Goal: Transaction & Acquisition: Obtain resource

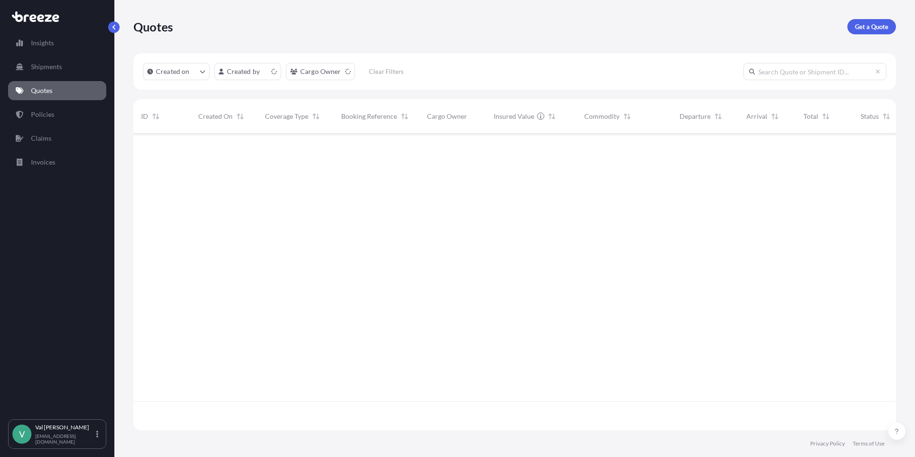
scroll to position [295, 755]
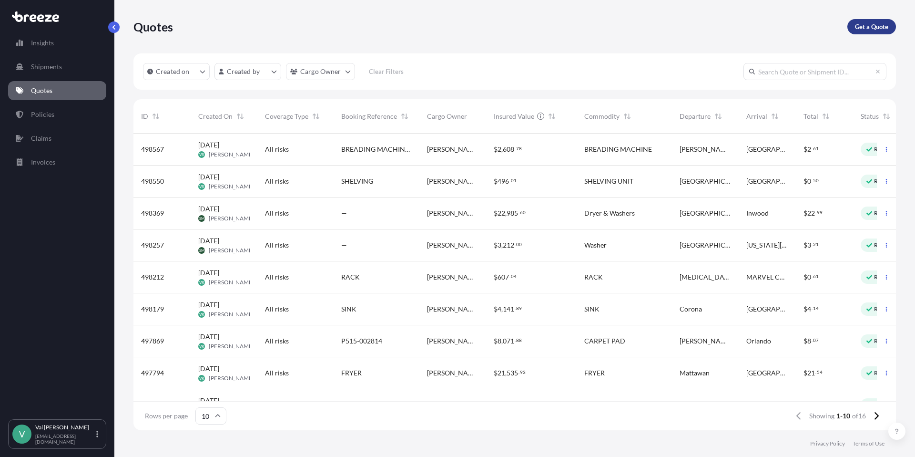
click at [875, 31] on p "Get a Quote" at bounding box center [871, 27] width 33 height 10
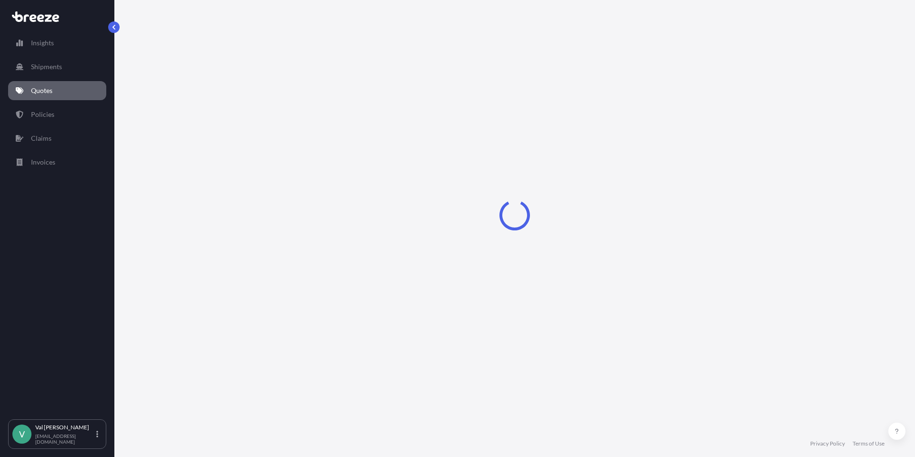
select select "Sea"
select select "1"
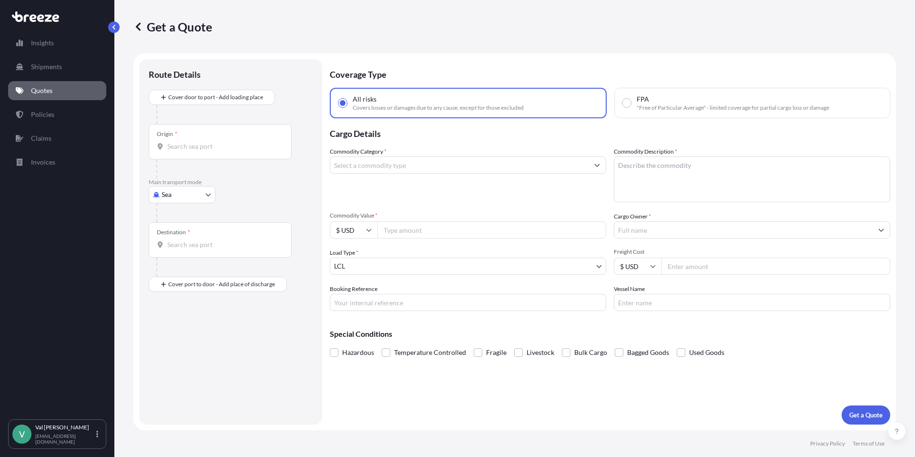
click at [188, 195] on body "Insights Shipments Quotes Policies Claims Invoices V [PERSON_NAME] [PERSON_NAME…" at bounding box center [457, 228] width 915 height 457
click at [186, 250] on div "Road" at bounding box center [182, 253] width 59 height 17
select select "Road"
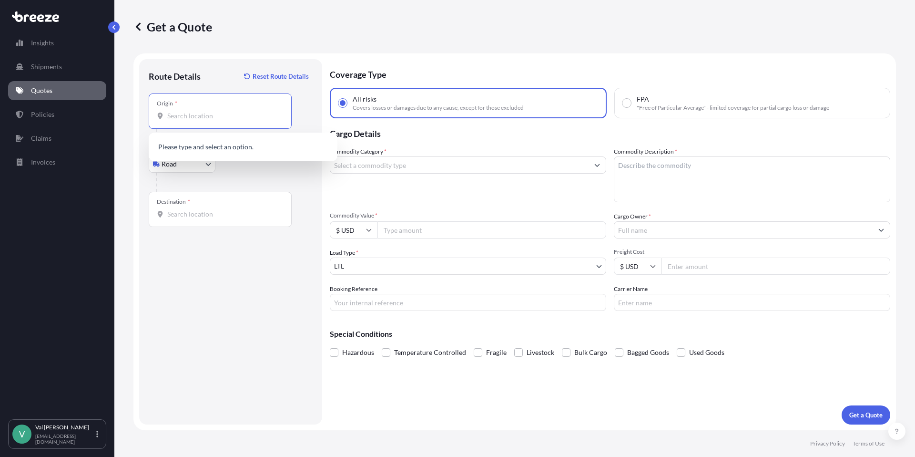
click at [207, 115] on input "Origin *" at bounding box center [223, 116] width 112 height 10
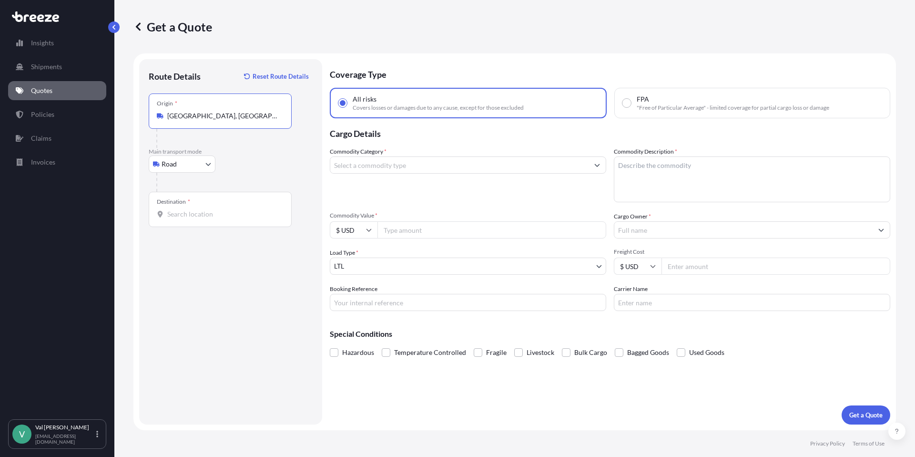
type input "[GEOGRAPHIC_DATA], [GEOGRAPHIC_DATA]"
click at [210, 214] on input "Destination *" at bounding box center [223, 214] width 112 height 10
type input "[GEOGRAPHIC_DATA], [GEOGRAPHIC_DATA]"
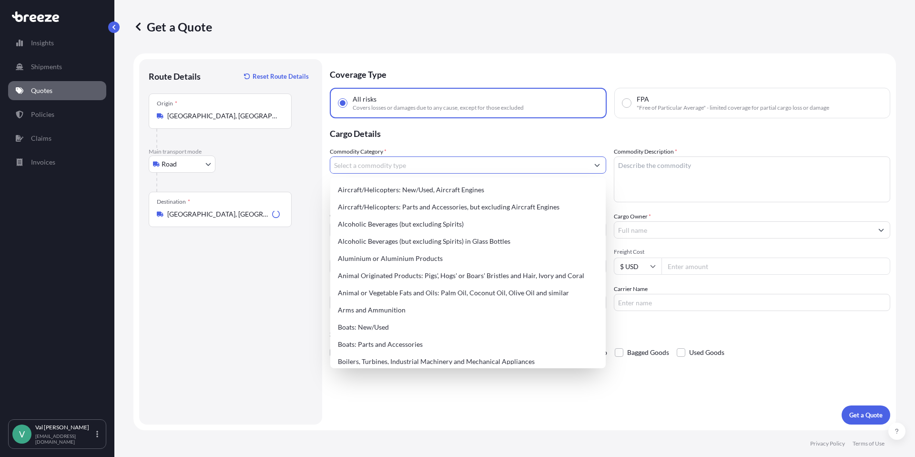
click at [379, 164] on input "Commodity Category *" at bounding box center [459, 164] width 258 height 17
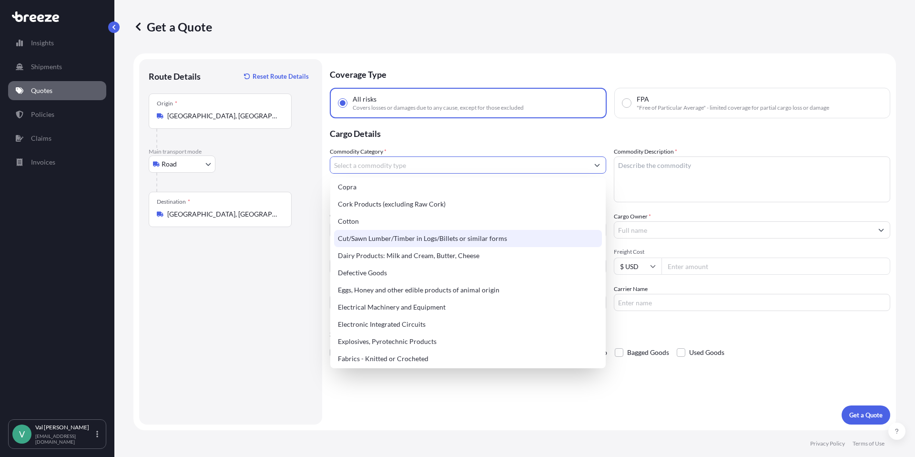
scroll to position [480, 0]
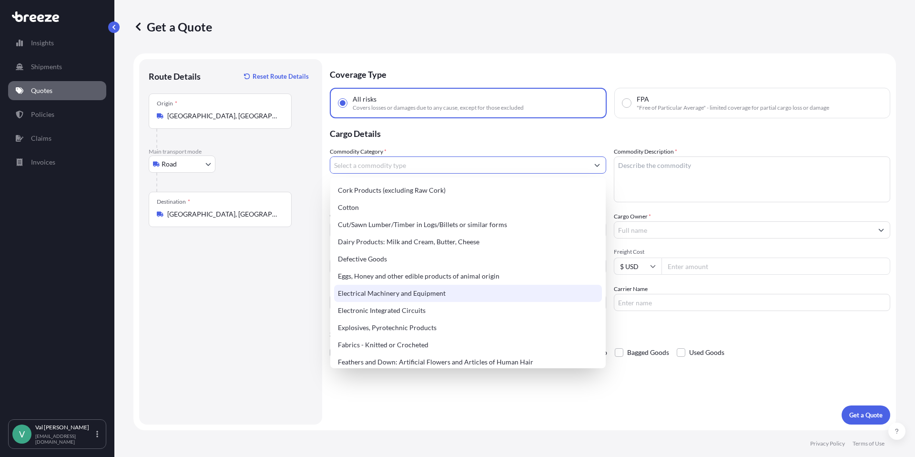
click at [432, 292] on div "Electrical Machinery and Equipment" at bounding box center [468, 293] width 268 height 17
type input "Electrical Machinery and Equipment"
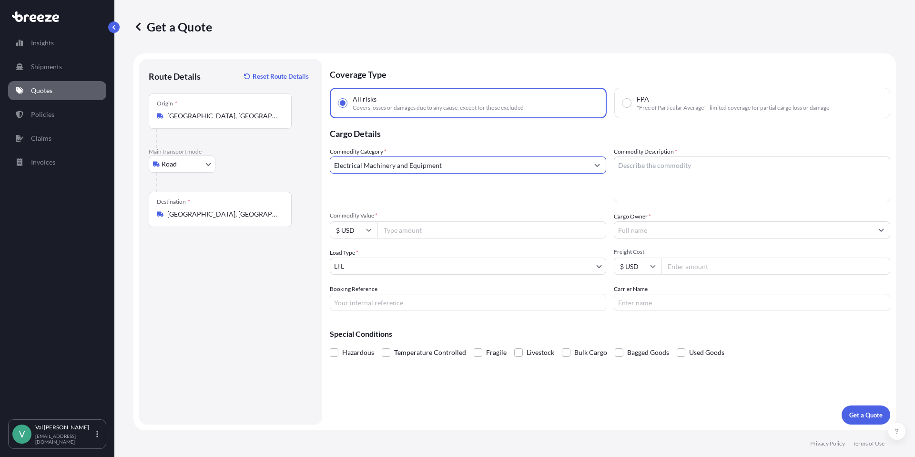
click at [441, 209] on div "Commodity Category * Electrical Machinery and Equipment Commodity Description *…" at bounding box center [610, 229] width 560 height 164
click at [431, 229] on input "Commodity Value *" at bounding box center [491, 229] width 229 height 17
type input "23864.75"
click at [418, 305] on input "Booking Reference" at bounding box center [468, 302] width 276 height 17
type input "COOLER FOR [PERSON_NAME] 2101"
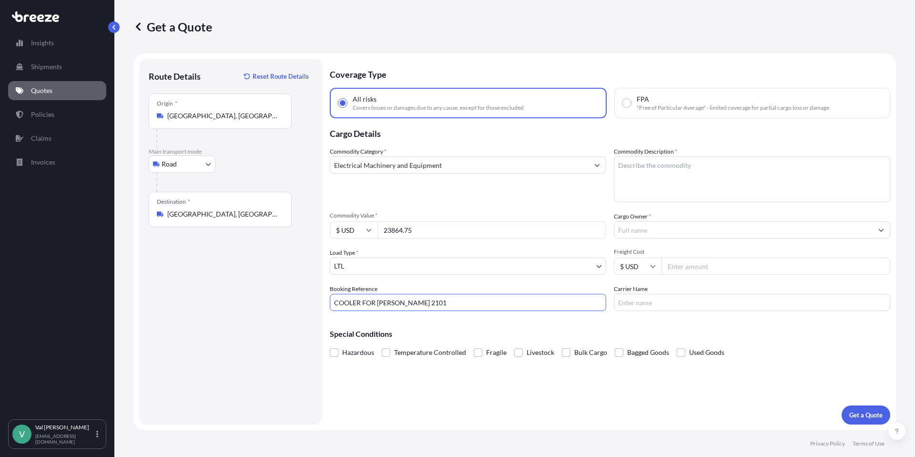
click at [631, 172] on textarea "Commodity Description *" at bounding box center [752, 179] width 276 height 46
type textarea "COOLER"
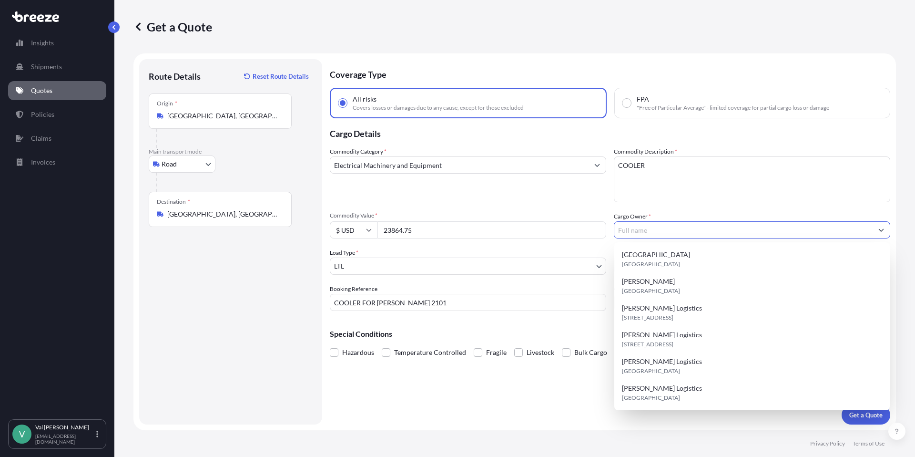
click at [641, 231] on input "Cargo Owner *" at bounding box center [743, 229] width 258 height 17
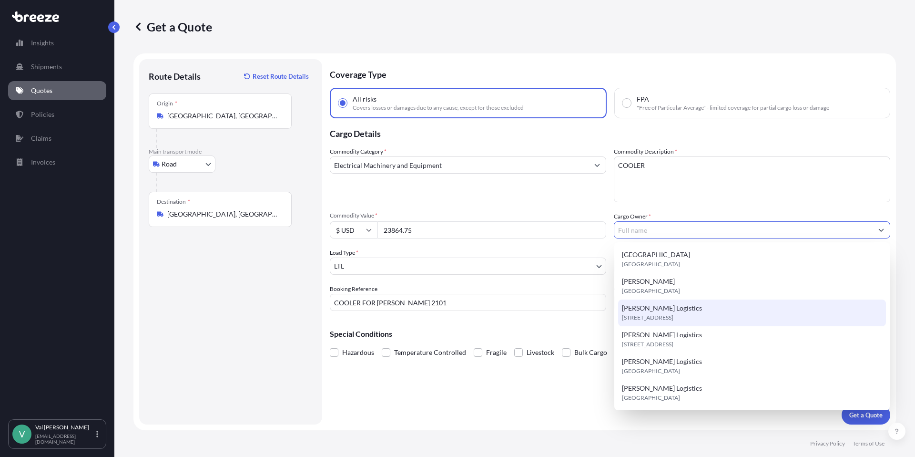
click at [648, 313] on span "[STREET_ADDRESS]" at bounding box center [647, 318] width 51 height 10
type input "[PERSON_NAME] Logistics"
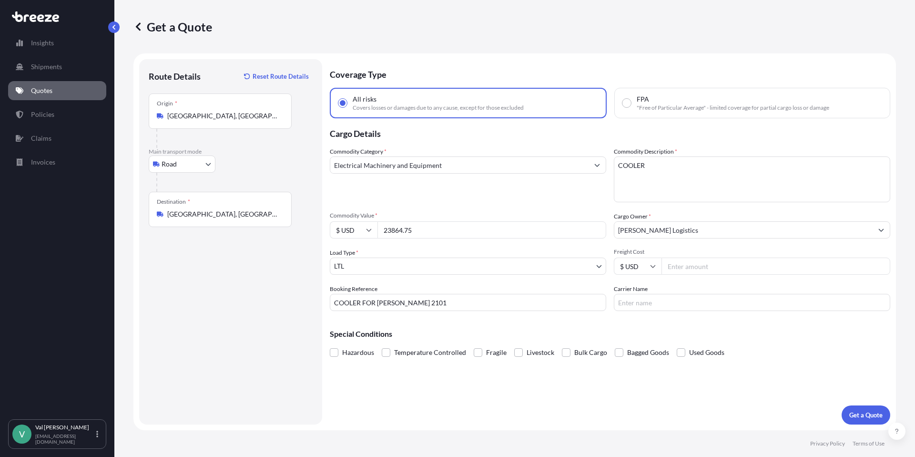
click at [711, 265] on input "Freight Cost" at bounding box center [775, 265] width 229 height 17
type input "588.53"
click at [691, 301] on input "Carrier Name" at bounding box center [752, 302] width 276 height 17
type input "TFORCE"
click at [875, 414] on p "Get a Quote" at bounding box center [865, 415] width 33 height 10
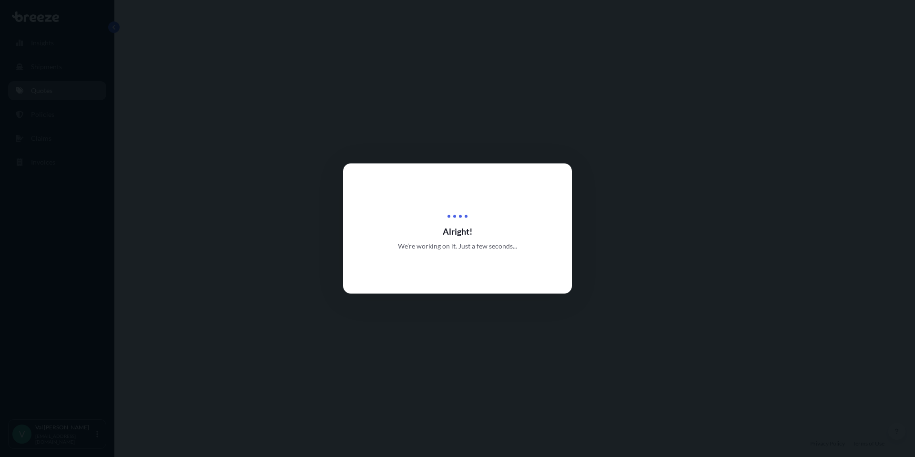
select select "Road"
select select "1"
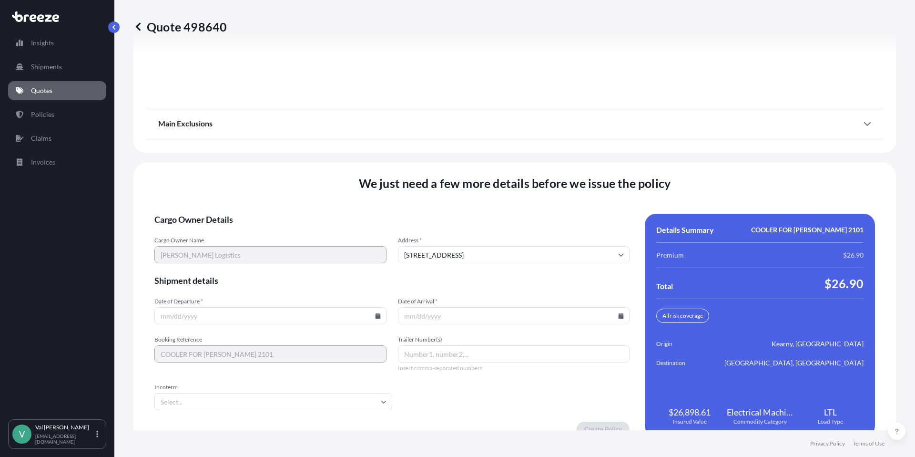
scroll to position [1208, 0]
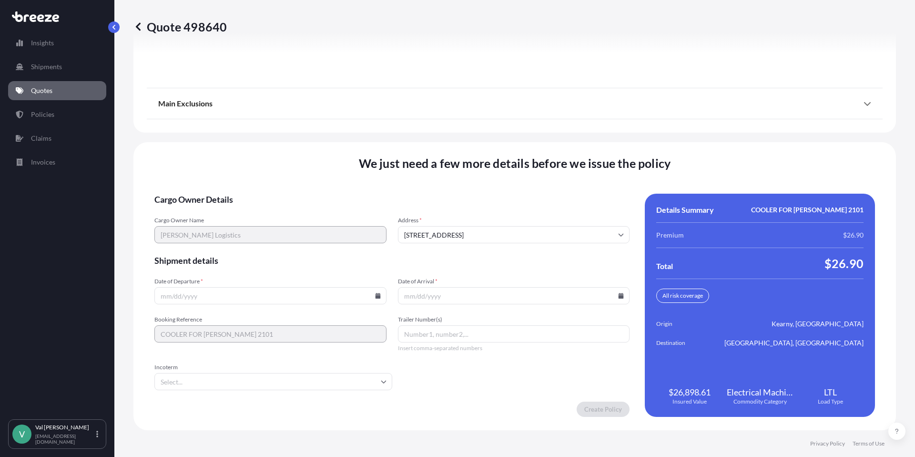
click at [375, 295] on icon at bounding box center [377, 296] width 5 height 6
click at [267, 191] on button "11" at bounding box center [259, 190] width 15 height 15
type input "[DATE]"
click at [619, 296] on icon at bounding box center [621, 296] width 5 height 6
click at [507, 208] on button "18" at bounding box center [500, 207] width 15 height 15
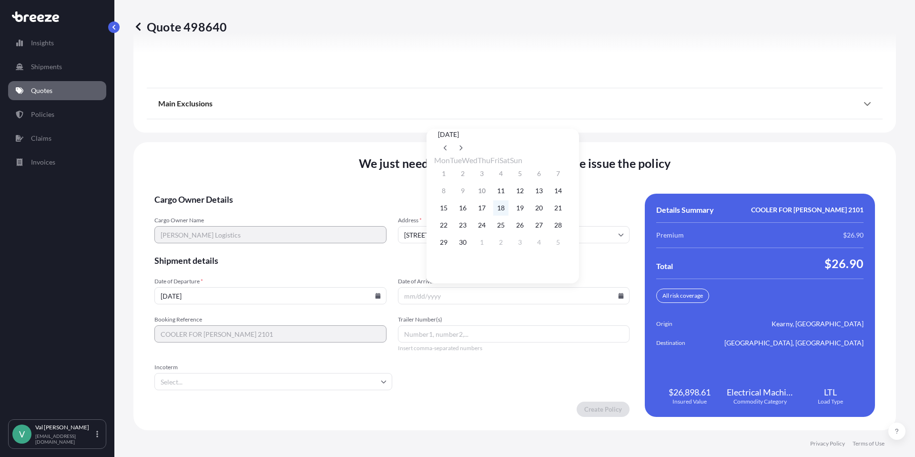
type input "[DATE]"
